Goal: Transaction & Acquisition: Purchase product/service

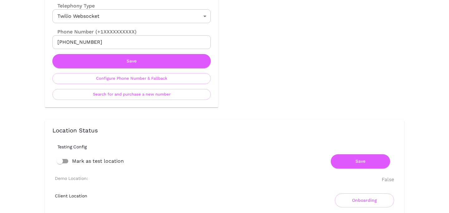
scroll to position [343, 0]
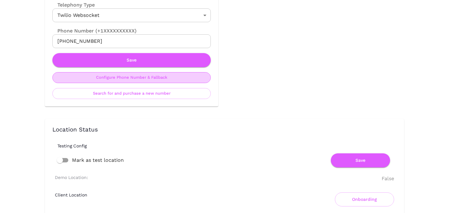
click at [166, 79] on button "Configure Phone Number & Fallback" at bounding box center [131, 77] width 159 height 11
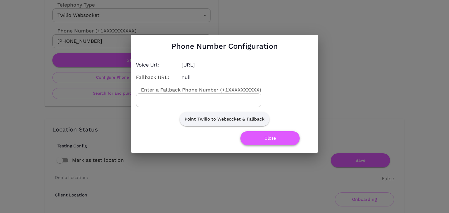
click at [266, 143] on button "Close" at bounding box center [270, 138] width 59 height 14
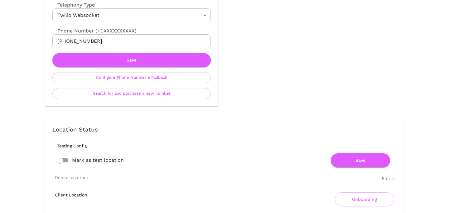
click at [163, 99] on div "Telephony Config Forwarding Timeout 600 Forwarding Timeout Telephony Type Twili…" at bounding box center [132, 30] width 174 height 151
click at [163, 98] on button "Search for and purchase a new number" at bounding box center [131, 93] width 159 height 11
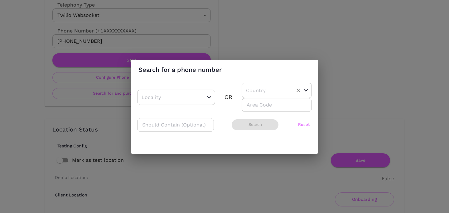
click at [251, 91] on input "text" at bounding box center [267, 91] width 45 height 10
click at [254, 105] on li "US" at bounding box center [275, 106] width 66 height 11
type input "US"
click at [254, 109] on input "number" at bounding box center [277, 105] width 70 height 14
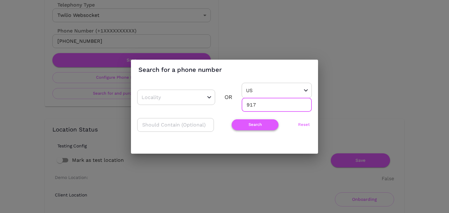
type input "917"
click at [241, 124] on button "Search" at bounding box center [255, 124] width 47 height 11
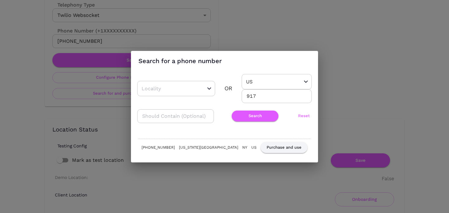
click at [306, 116] on button "Reset" at bounding box center [305, 115] width 16 height 11
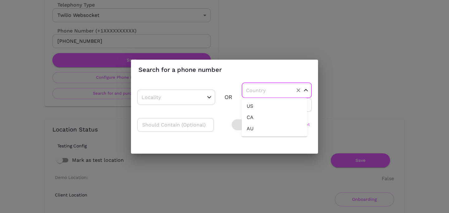
click at [264, 90] on input "text" at bounding box center [267, 91] width 45 height 10
click at [259, 102] on li "US" at bounding box center [275, 106] width 66 height 11
type input "US"
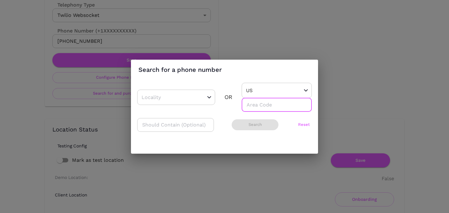
click at [259, 106] on input "number" at bounding box center [277, 105] width 70 height 14
type input "917"
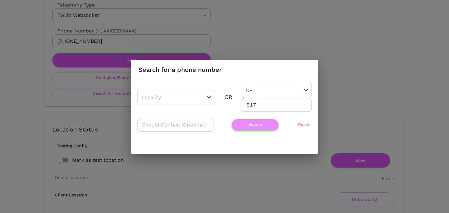
click at [244, 125] on button "Search" at bounding box center [255, 124] width 47 height 11
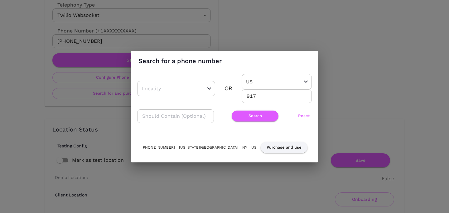
click at [340, 97] on div "Search for a phone number ​ OR US ​ 917 ​ ​ Search Reset [PHONE_NUMBER] [US_STA…" at bounding box center [224, 106] width 449 height 213
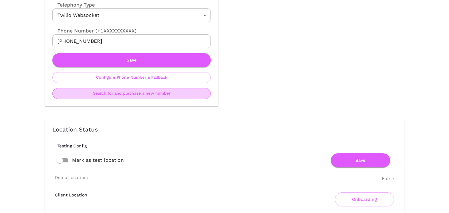
click at [125, 96] on button "Search for and purchase a new number" at bounding box center [131, 93] width 159 height 11
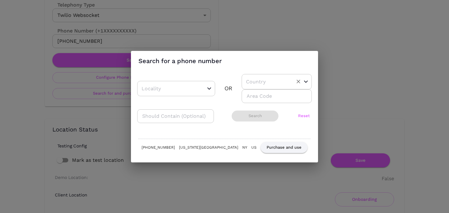
click at [249, 81] on input "text" at bounding box center [267, 82] width 45 height 10
click at [254, 93] on li "US" at bounding box center [275, 97] width 66 height 11
type input "US"
click at [254, 97] on input "number" at bounding box center [277, 96] width 70 height 14
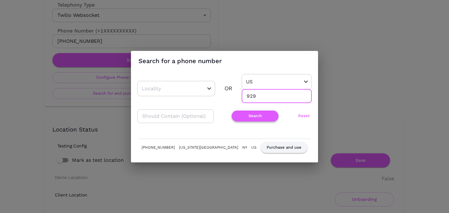
type input "929"
click at [240, 117] on button "Search" at bounding box center [255, 115] width 47 height 11
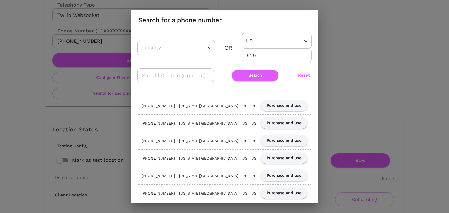
scroll to position [1, 0]
click at [274, 160] on button "Purchase and use" at bounding box center [284, 158] width 47 height 11
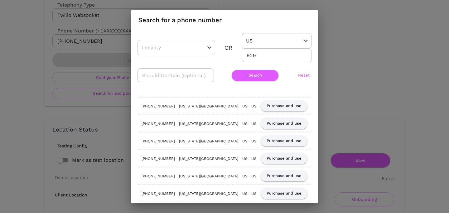
scroll to position [0, 0]
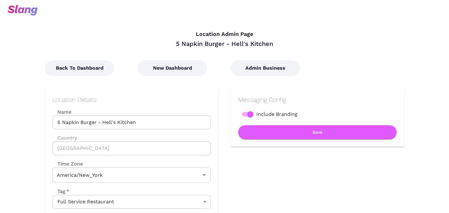
type input "Eastern Time"
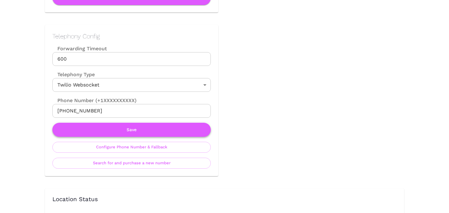
scroll to position [274, 0]
click at [183, 131] on button "Save" at bounding box center [131, 129] width 159 height 14
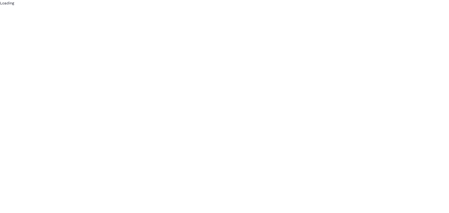
scroll to position [0, 0]
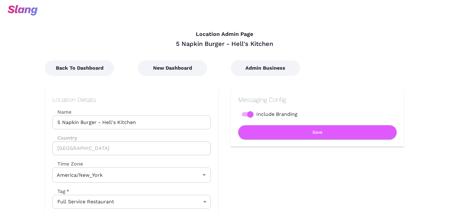
type input "Eastern Time"
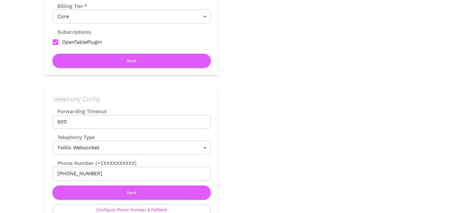
scroll to position [241, 0]
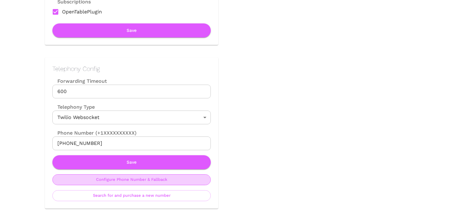
click at [170, 178] on button "Configure Phone Number & Fallback" at bounding box center [131, 179] width 159 height 11
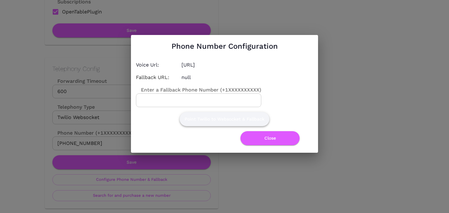
click at [209, 123] on button "Point Twilio to Websocket & Fallback" at bounding box center [225, 119] width 90 height 14
click at [273, 141] on button "Close" at bounding box center [270, 138] width 59 height 14
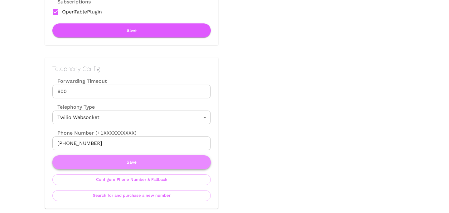
click at [173, 166] on button "Save" at bounding box center [131, 162] width 159 height 14
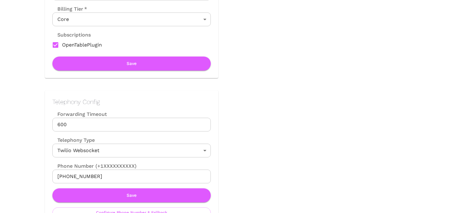
scroll to position [0, 0]
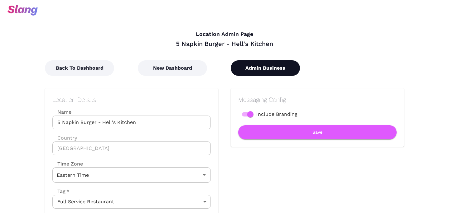
click at [270, 71] on button "Admin Business" at bounding box center [265, 68] width 69 height 16
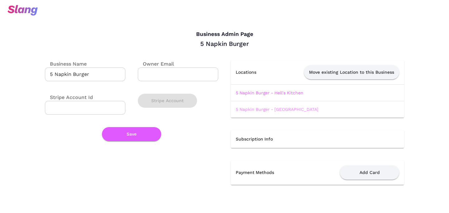
click at [267, 108] on link "5 Napkin Burger - [GEOGRAPHIC_DATA]" at bounding box center [277, 109] width 83 height 5
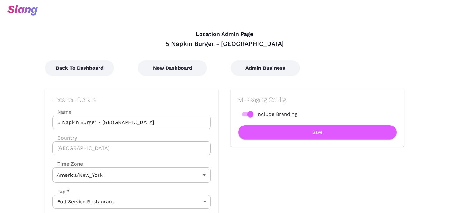
type input "Eastern Time"
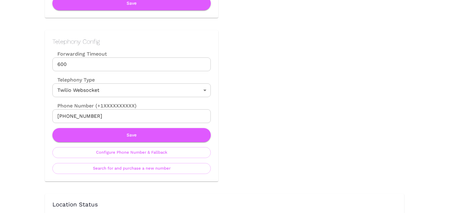
scroll to position [275, 0]
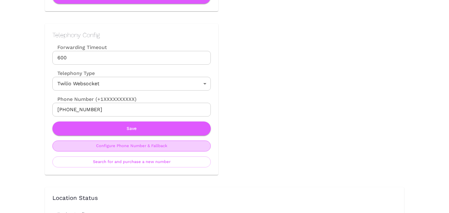
click at [157, 144] on button "Configure Phone Number & Fallback" at bounding box center [131, 145] width 159 height 11
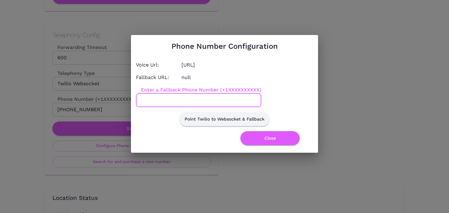
click at [230, 97] on input "Enter a Fallback Phone Number (+1XXXXXXXXXX)" at bounding box center [198, 100] width 125 height 14
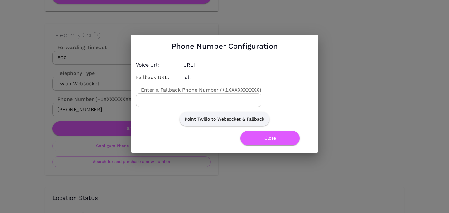
click at [302, 113] on div "Point Twilio to Websocket & Fallback" at bounding box center [222, 116] width 182 height 19
click at [269, 146] on div "Phone Number Configuration Voice Url: [URL] Fallback URL: null Enter a Fallback…" at bounding box center [224, 94] width 187 height 118
click at [270, 138] on button "Close" at bounding box center [270, 138] width 59 height 14
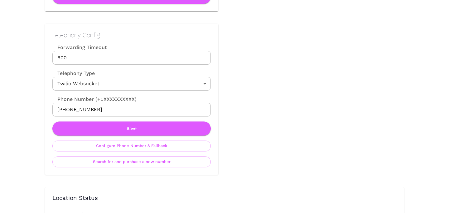
click at [134, 171] on div "Telephony Config Forwarding Timeout 600 Forwarding Timeout Telephony Type Twili…" at bounding box center [132, 99] width 174 height 151
click at [135, 163] on button "Search for and purchase a new number" at bounding box center [131, 161] width 159 height 11
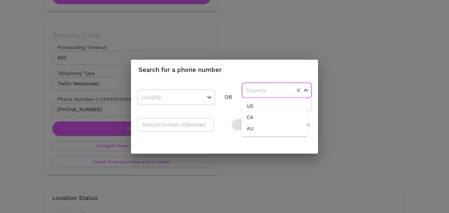
click at [259, 91] on input "text" at bounding box center [267, 91] width 45 height 10
click at [260, 100] on ul "US CA AU" at bounding box center [275, 117] width 66 height 39
click at [260, 102] on li "US" at bounding box center [275, 106] width 66 height 11
type input "US"
click at [258, 108] on input "number" at bounding box center [277, 105] width 70 height 14
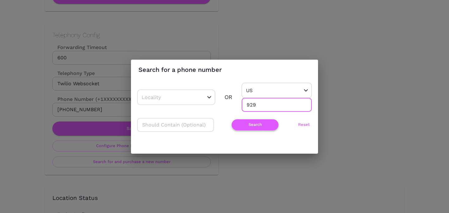
type input "929"
click at [242, 125] on button "Search" at bounding box center [255, 124] width 47 height 11
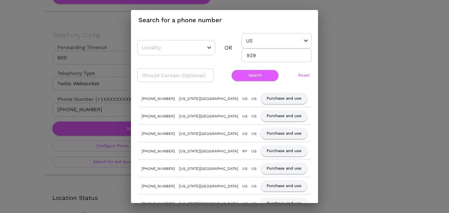
scroll to position [0, 0]
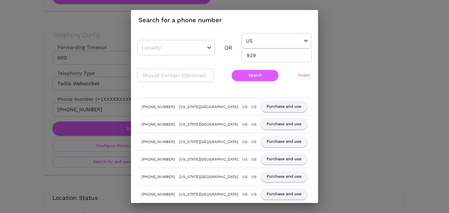
click at [167, 78] on input "text" at bounding box center [175, 75] width 77 height 14
type input "658"
click at [246, 77] on button "Search" at bounding box center [255, 75] width 47 height 11
click at [284, 105] on button "Purchase and use" at bounding box center [284, 106] width 47 height 11
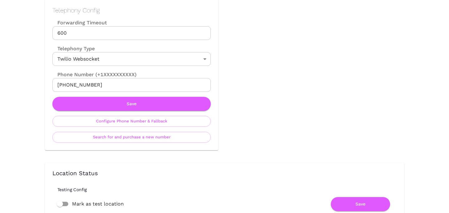
scroll to position [305, 0]
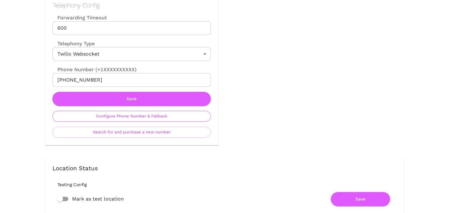
click at [180, 116] on button "Configure Phone Number & Fallback" at bounding box center [131, 116] width 159 height 11
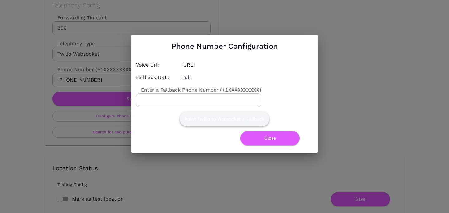
click at [201, 120] on button "Point Twilio to Websocket & Fallback" at bounding box center [225, 119] width 90 height 14
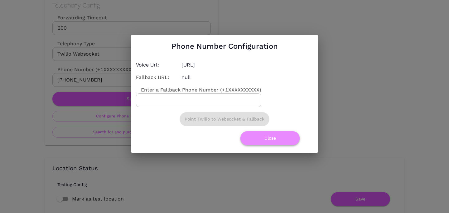
click at [272, 143] on button "Close" at bounding box center [270, 138] width 59 height 14
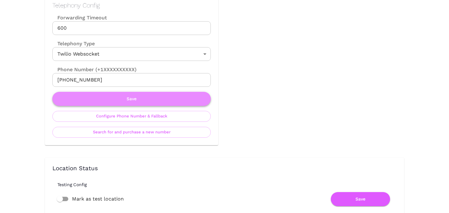
click at [160, 100] on button "Save" at bounding box center [131, 99] width 159 height 14
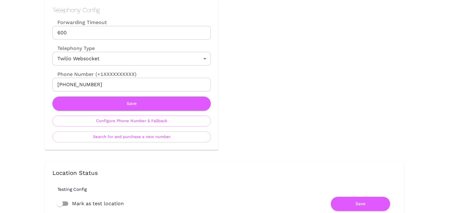
scroll to position [300, 0]
